Goal: Information Seeking & Learning: Learn about a topic

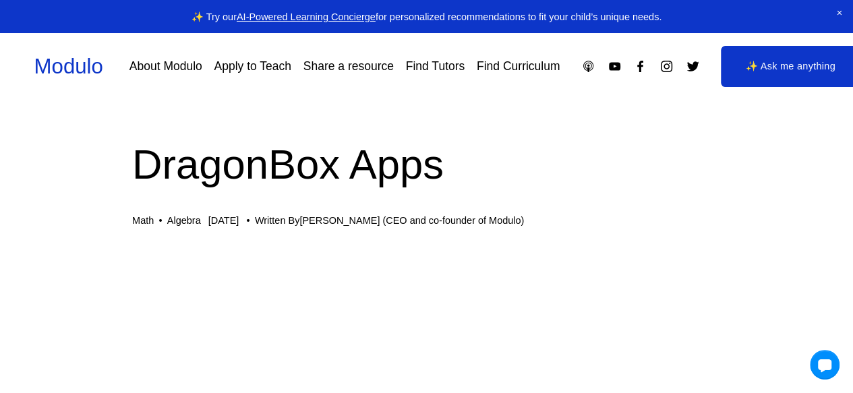
click at [326, 149] on h1 "DragonBox Apps" at bounding box center [426, 165] width 589 height 58
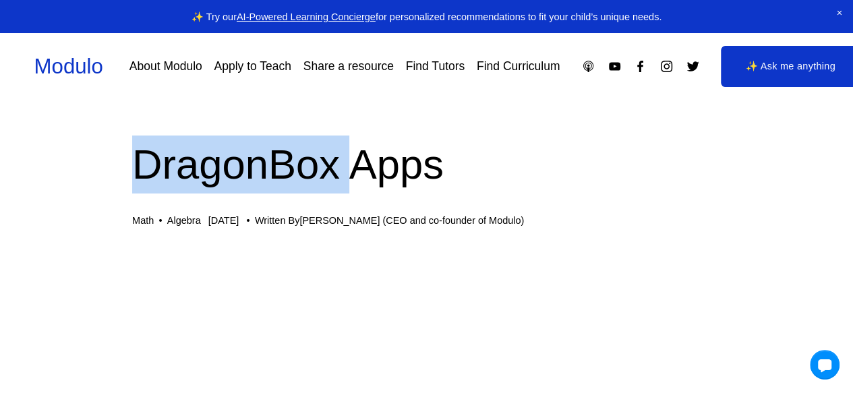
click at [326, 149] on h1 "DragonBox Apps" at bounding box center [426, 165] width 589 height 58
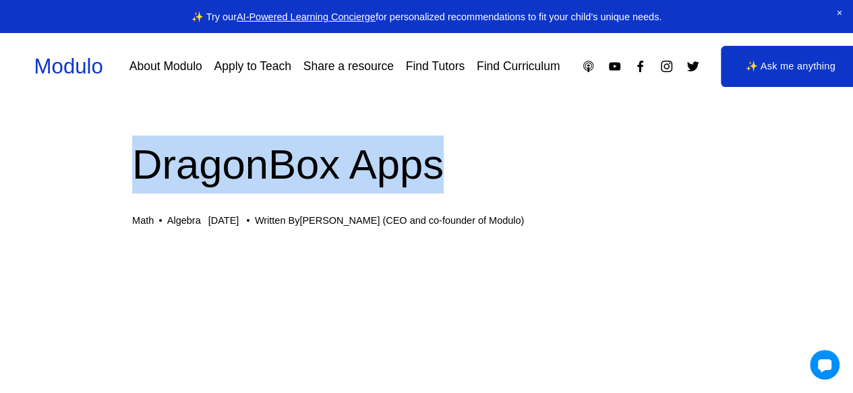
click at [326, 149] on h1 "DragonBox Apps" at bounding box center [426, 165] width 589 height 58
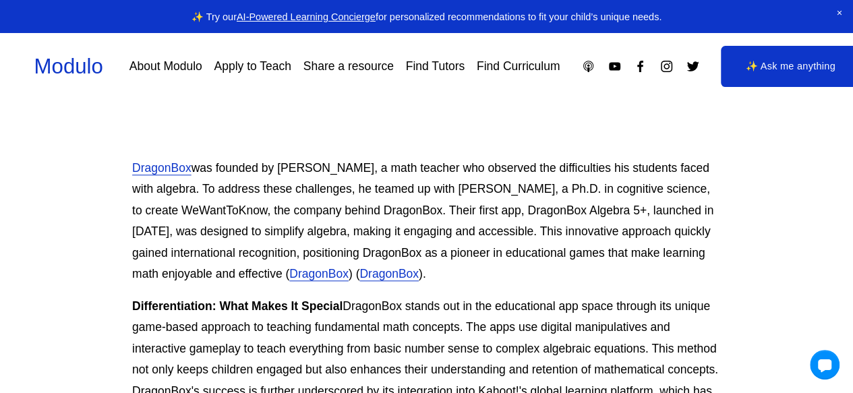
scroll to position [458, 0]
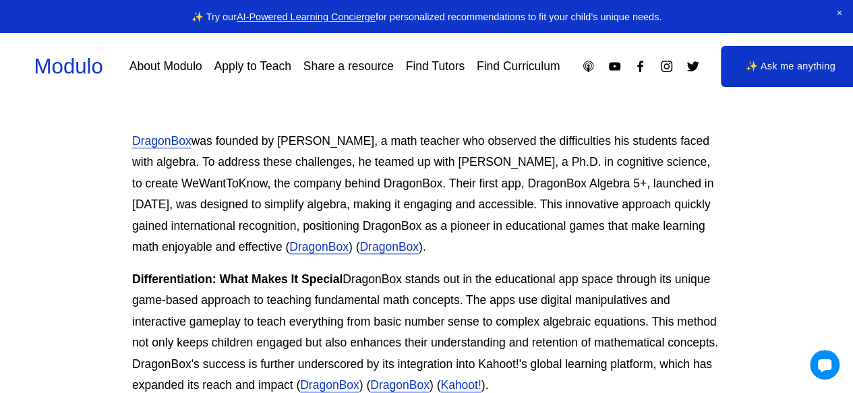
click at [196, 139] on p "DragonBox was founded by [PERSON_NAME], a math teacher who observed the difficu…" at bounding box center [426, 194] width 589 height 127
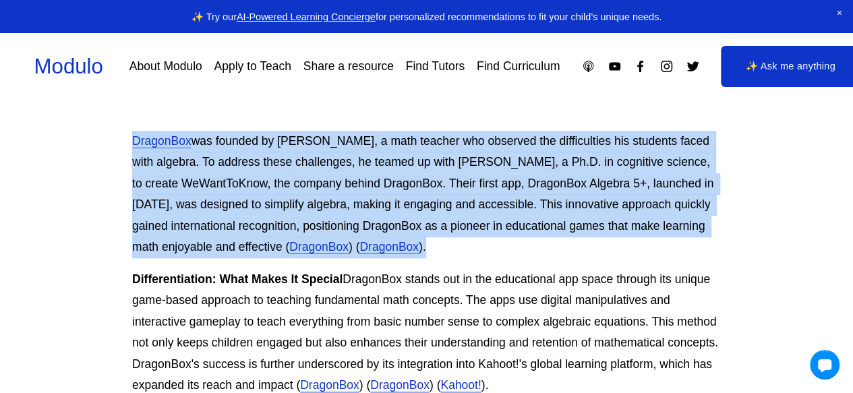
click at [196, 139] on p "DragonBox was founded by [PERSON_NAME], a math teacher who observed the difficu…" at bounding box center [426, 194] width 589 height 127
click at [419, 142] on p "DragonBox was founded by [PERSON_NAME], a math teacher who observed the difficu…" at bounding box center [426, 194] width 589 height 127
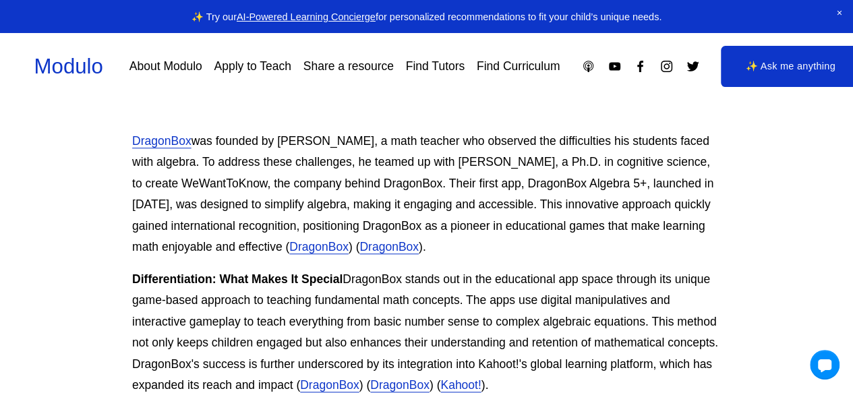
click at [419, 162] on p "DragonBox was founded by [PERSON_NAME], a math teacher who observed the difficu…" at bounding box center [426, 194] width 589 height 127
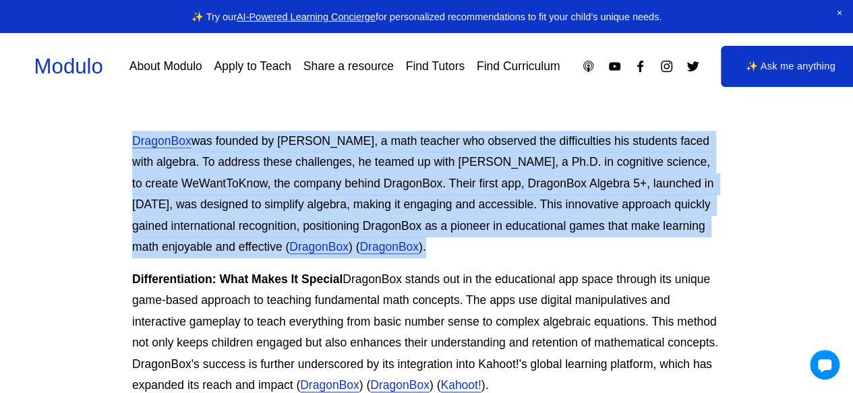
click at [419, 162] on p "DragonBox was founded by [PERSON_NAME], a math teacher who observed the difficu…" at bounding box center [426, 194] width 589 height 127
copy p "DragonBox was founded by [PERSON_NAME], a math teacher who observed the difficu…"
click at [419, 162] on p "DragonBox was founded by [PERSON_NAME], a math teacher who observed the difficu…" at bounding box center [426, 194] width 589 height 127
